Goal: Navigation & Orientation: Find specific page/section

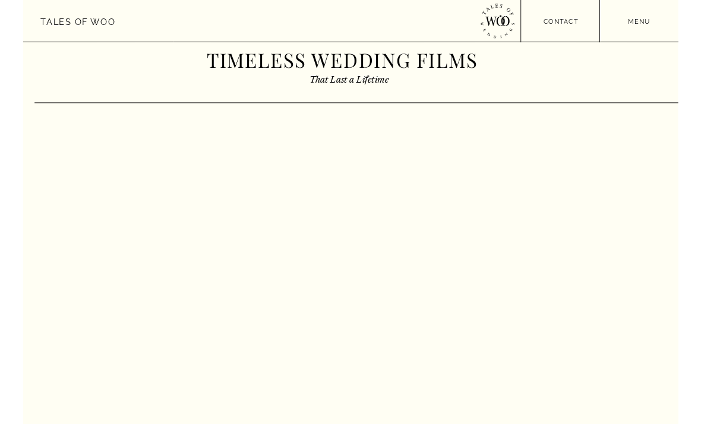
scroll to position [2842, 0]
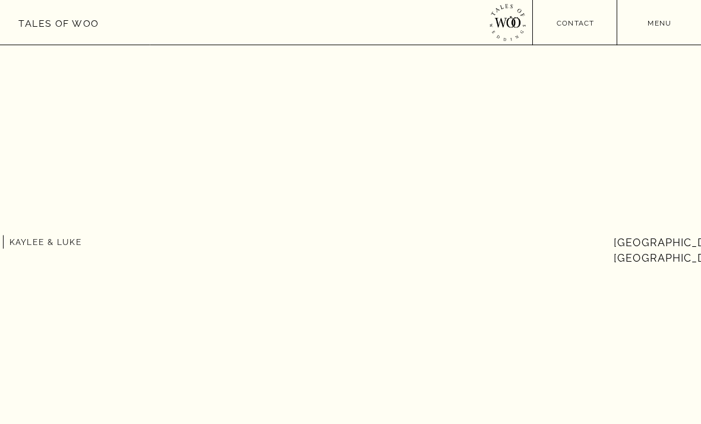
scroll to position [2574, 0]
click at [657, 24] on nav "menu" at bounding box center [660, 22] width 84 height 9
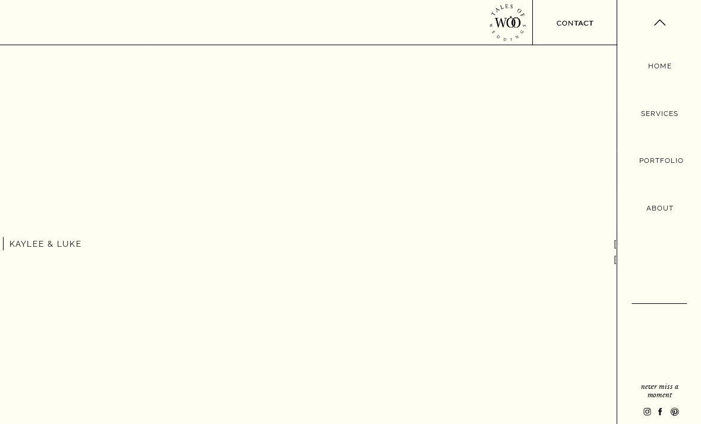
click at [642, 217] on div at bounding box center [660, 215] width 84 height 430
click at [653, 212] on nav "About" at bounding box center [660, 208] width 33 height 13
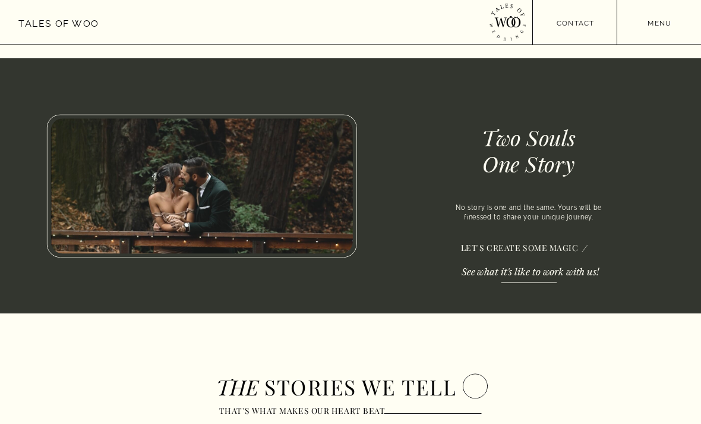
scroll to position [1173, 0]
click at [534, 275] on p "See what it's like to work with us!" at bounding box center [538, 270] width 153 height 10
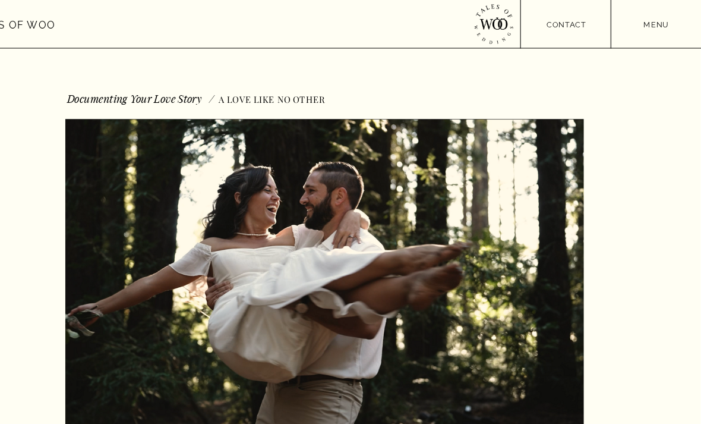
click at [623, 27] on nav "menu" at bounding box center [660, 22] width 84 height 9
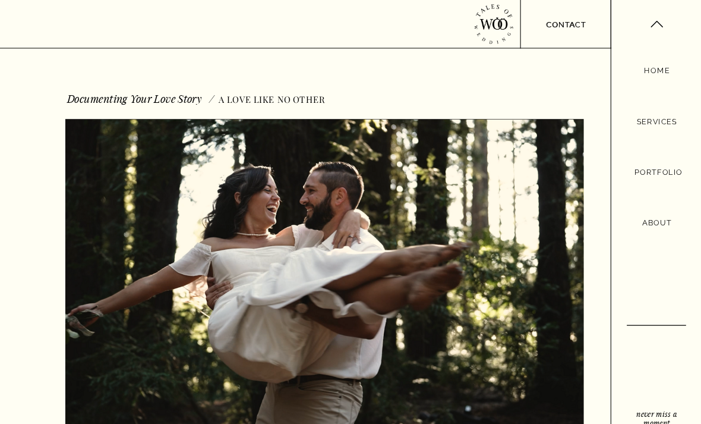
click at [640, 159] on nav "Portfolio" at bounding box center [661, 161] width 42 height 13
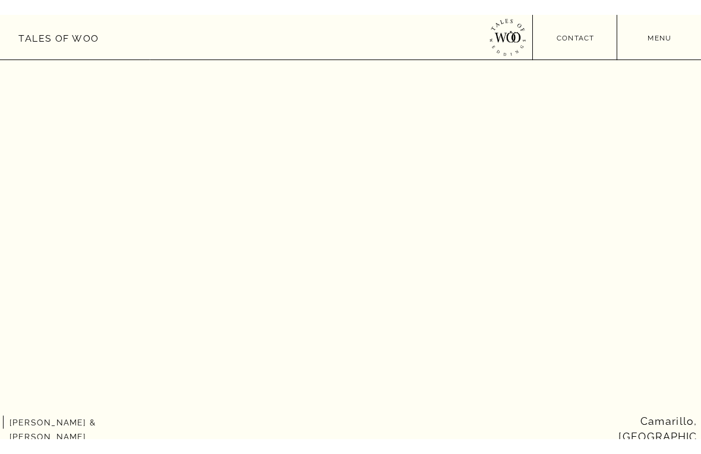
scroll to position [14, 0]
